Goal: Information Seeking & Learning: Learn about a topic

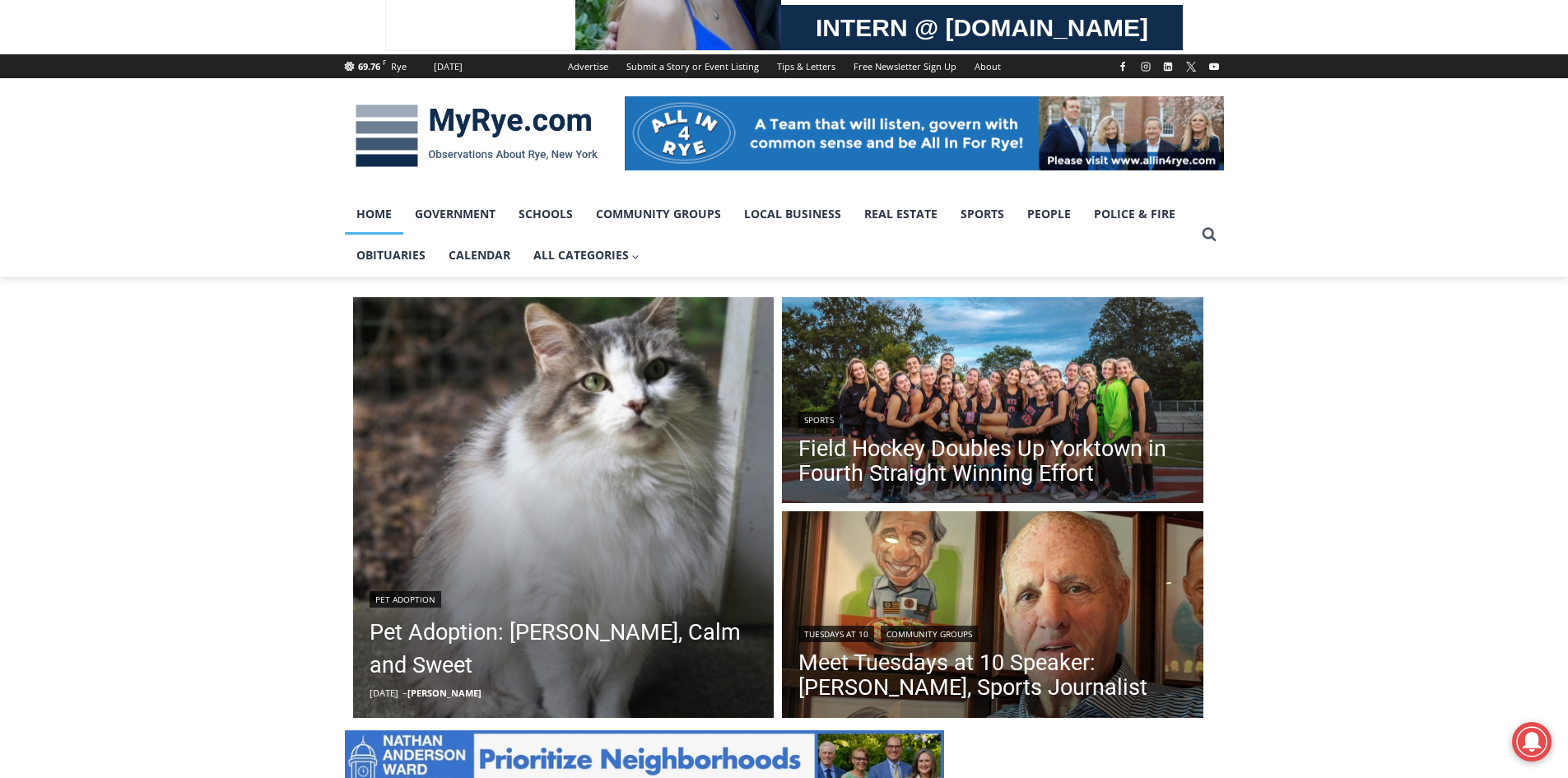
scroll to position [165, 0]
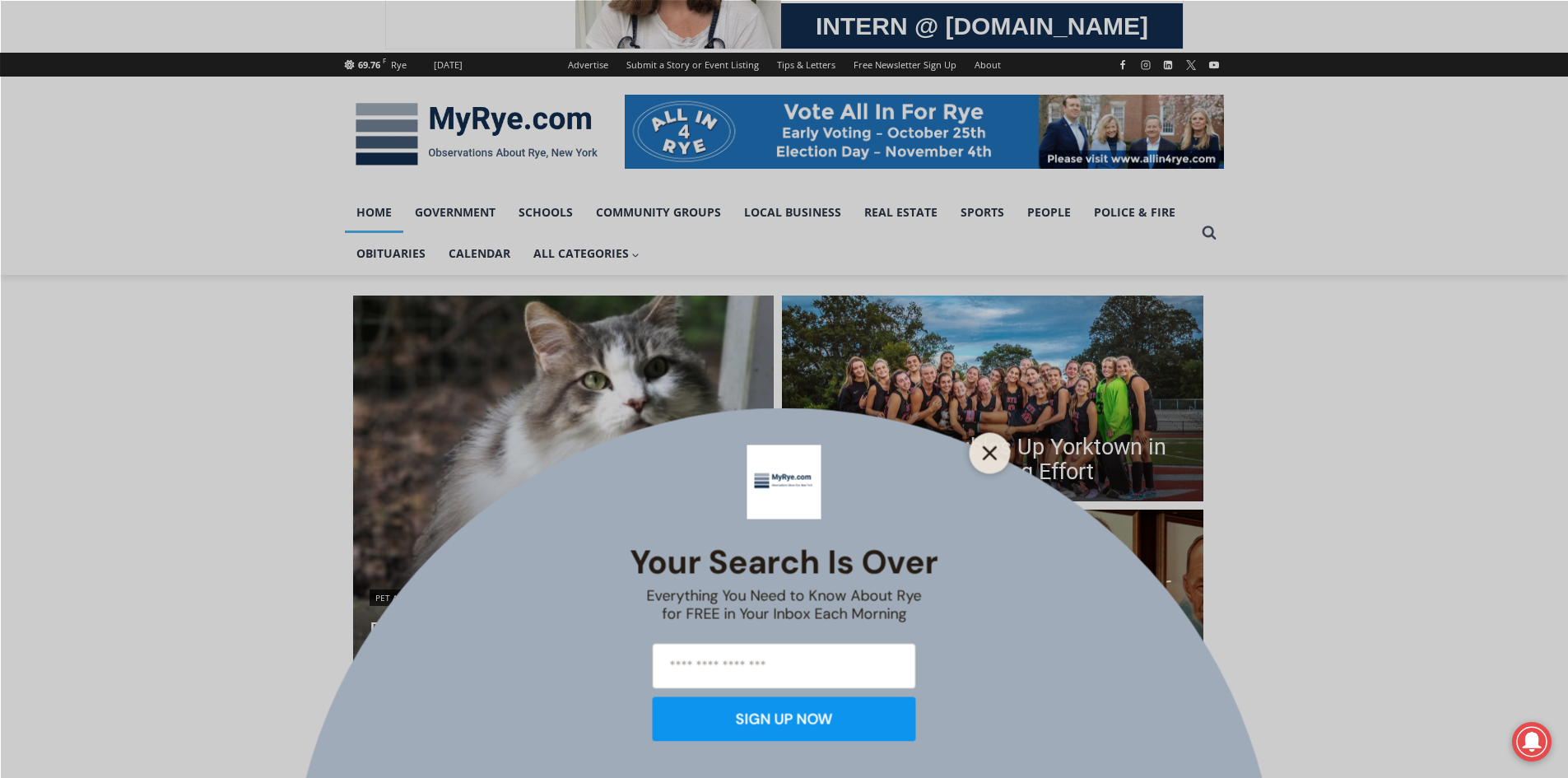
click at [995, 451] on icon "Close" at bounding box center [989, 452] width 15 height 15
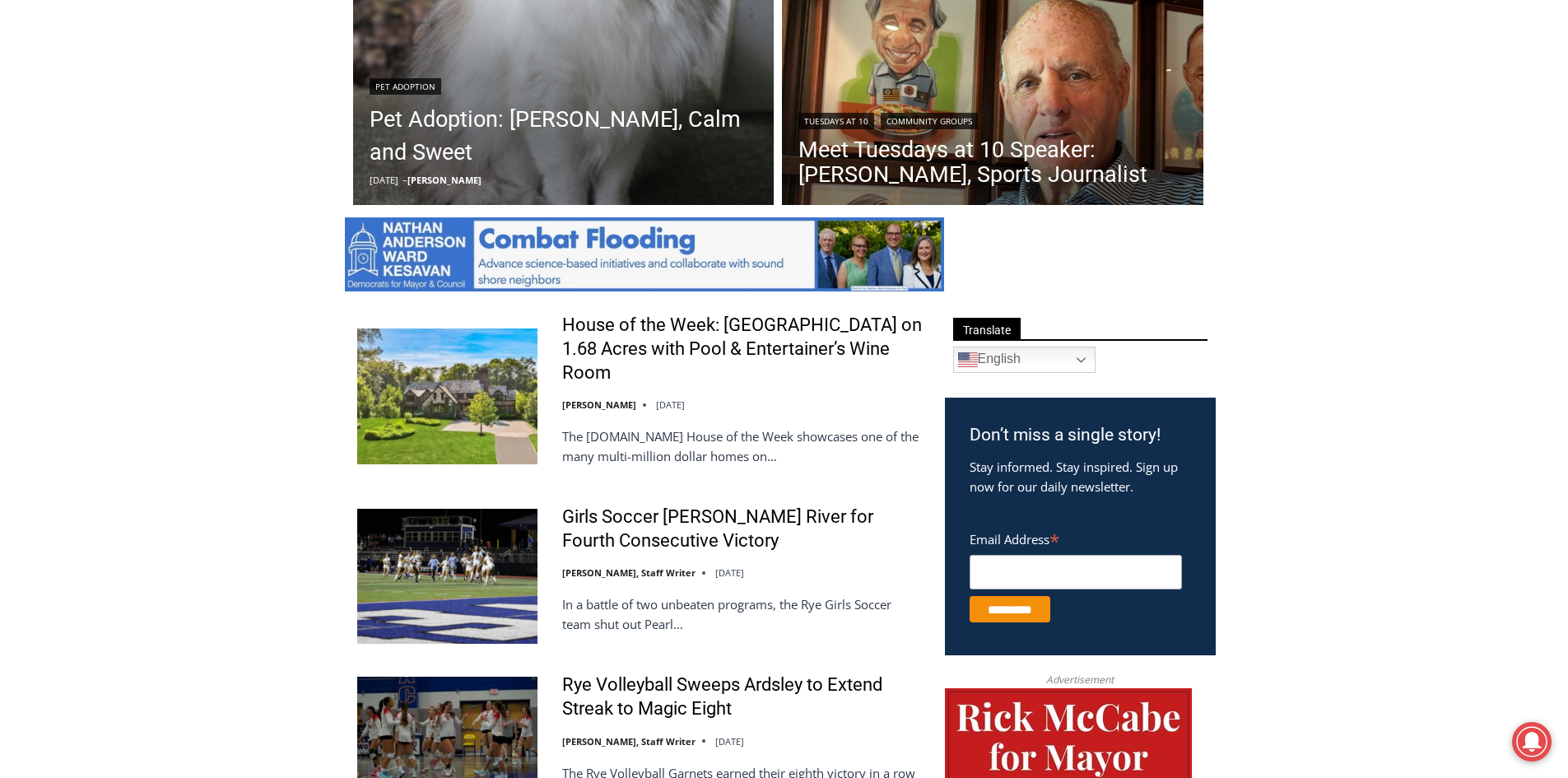
scroll to position [658, 0]
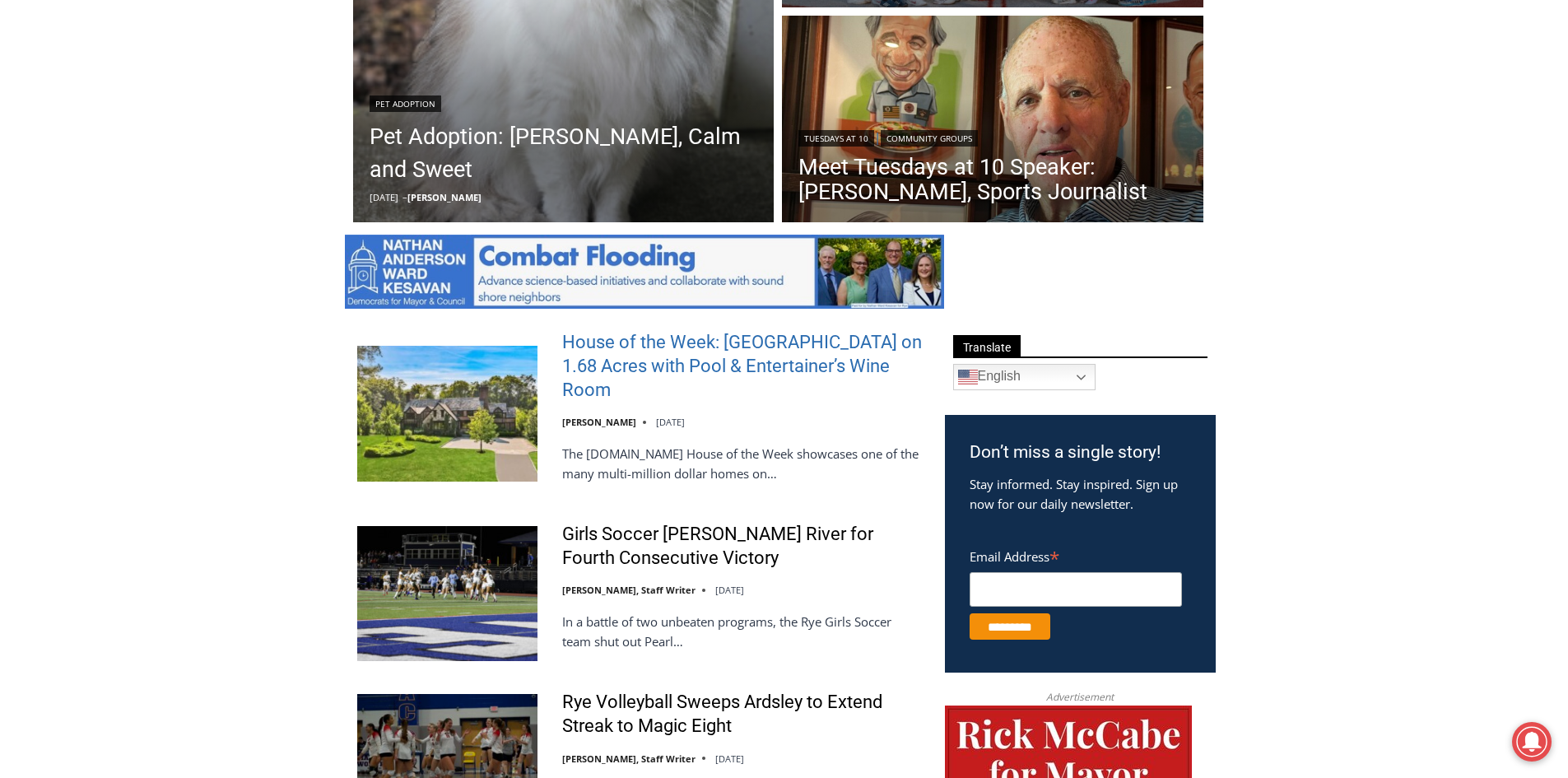
click at [634, 357] on link "House of the Week: [GEOGRAPHIC_DATA] on 1.68 Acres with Pool & Entertainer’s Wi…" at bounding box center [743, 366] width 361 height 71
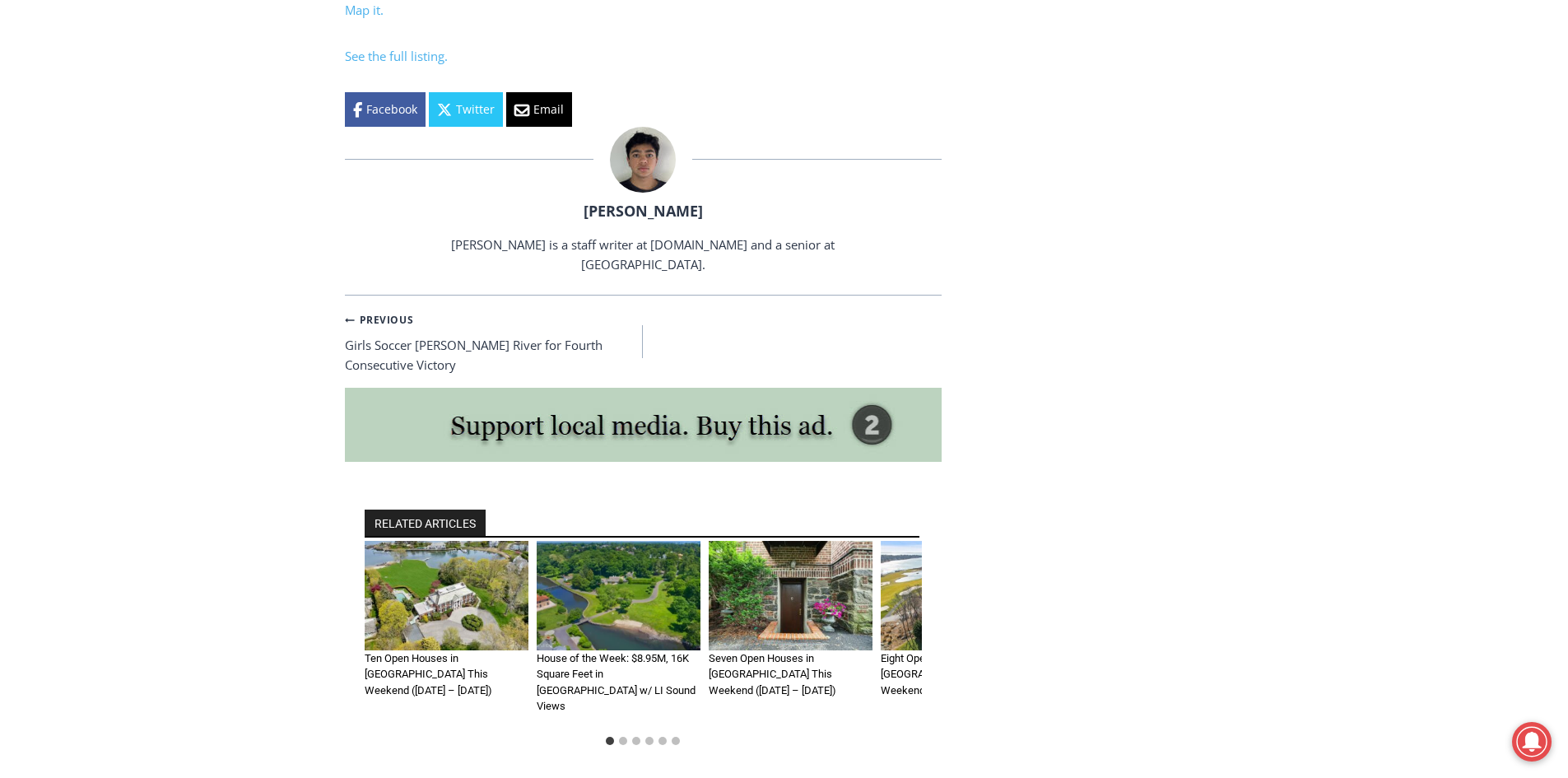
scroll to position [7655, 0]
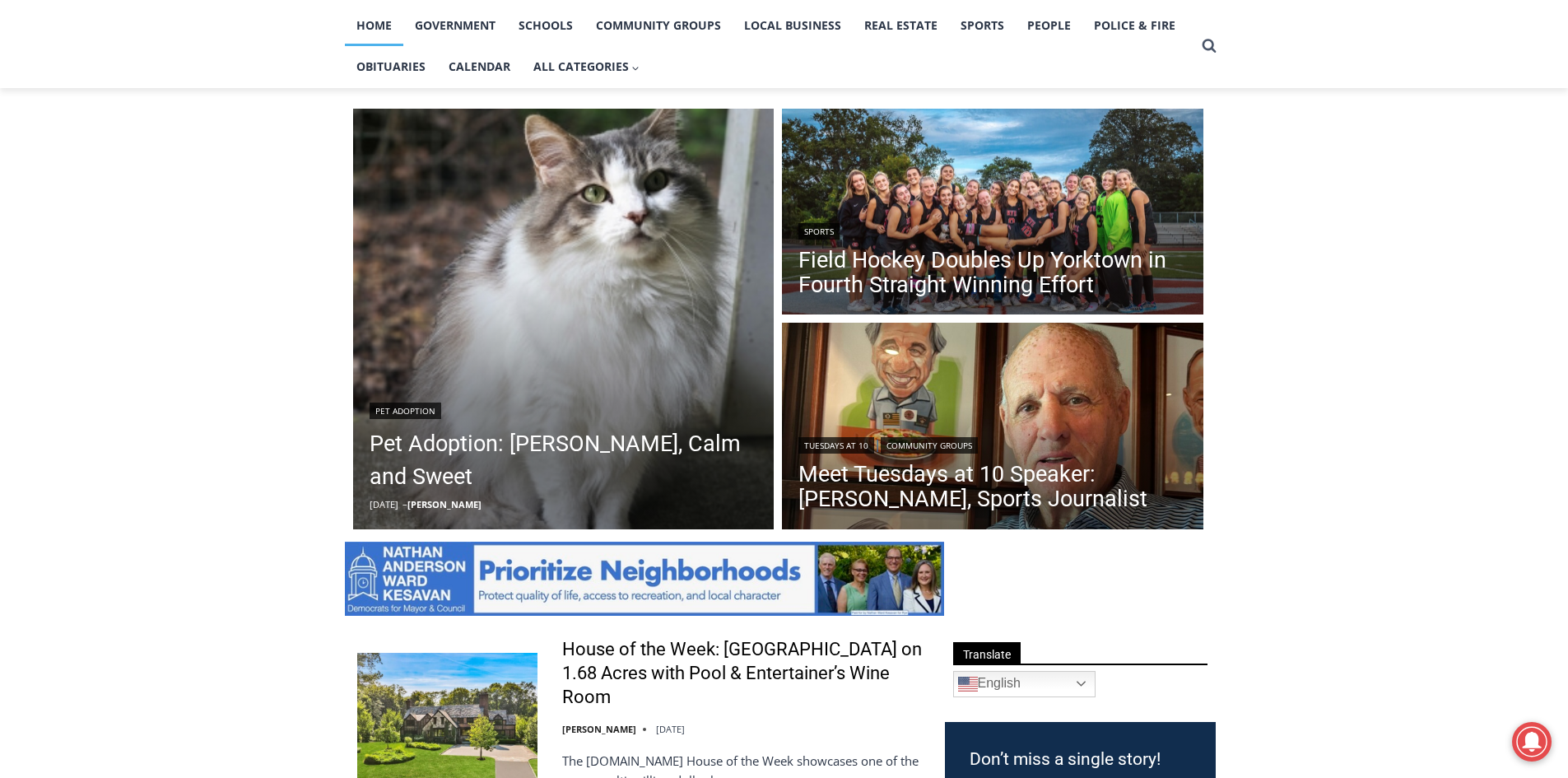
scroll to position [247, 0]
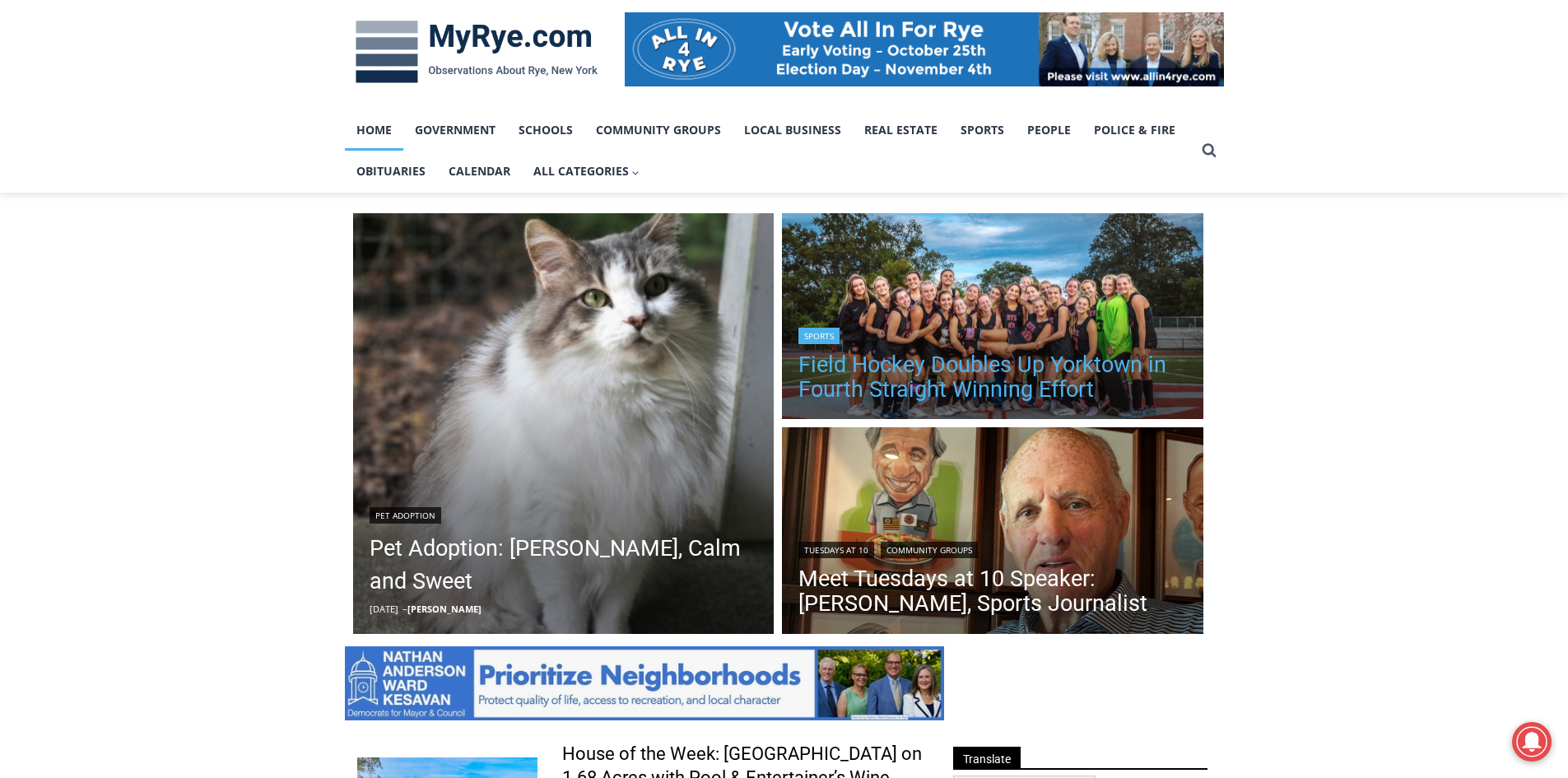
click at [954, 381] on link "Field Hockey Doubles Up Yorktown in Fourth Straight Winning Effort" at bounding box center [993, 377] width 389 height 50
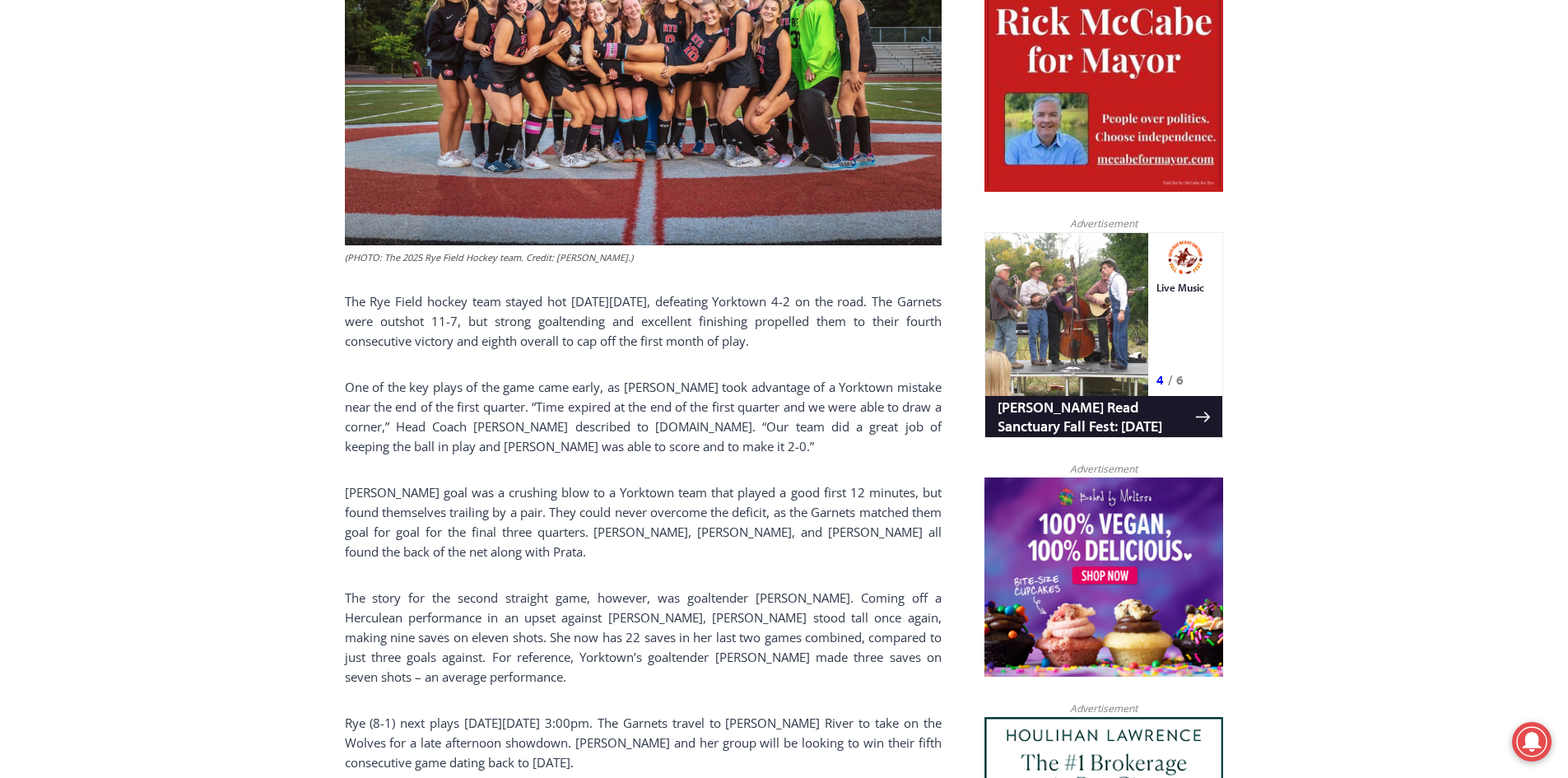
scroll to position [906, 0]
